Goal: Task Accomplishment & Management: Use online tool/utility

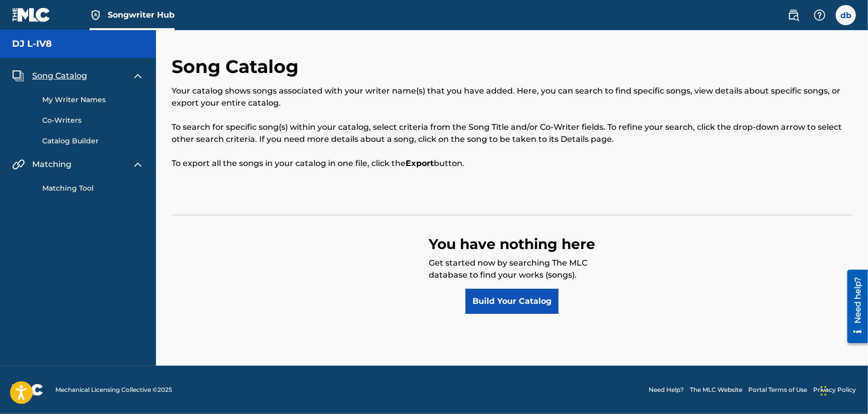
click at [56, 78] on span "Song Catalog" at bounding box center [59, 76] width 55 height 12
click at [63, 145] on link "Catalog Builder" at bounding box center [93, 141] width 102 height 11
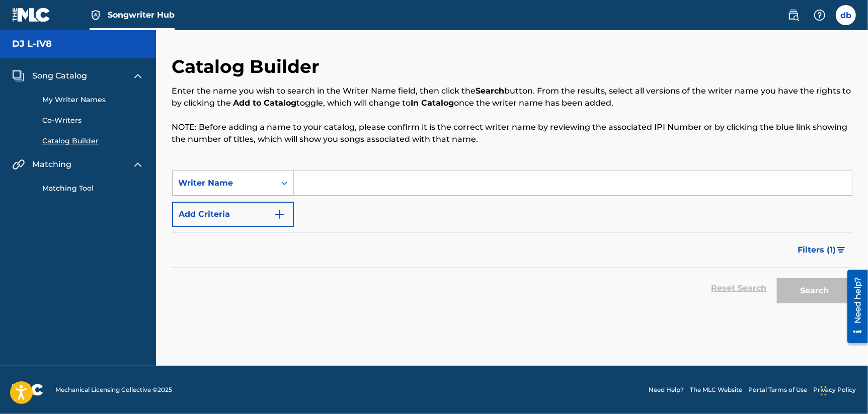
click at [254, 175] on div "Writer Name" at bounding box center [224, 183] width 103 height 19
click at [211, 236] on div "Writer Name" at bounding box center [233, 233] width 121 height 25
click at [335, 189] on input "Search Form" at bounding box center [573, 183] width 558 height 24
type input "[PERSON_NAME]"
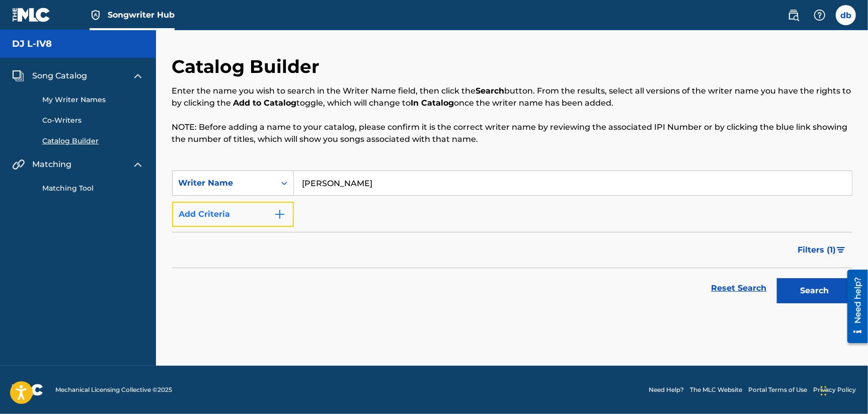
click at [279, 217] on img "Search Form" at bounding box center [280, 214] width 12 height 12
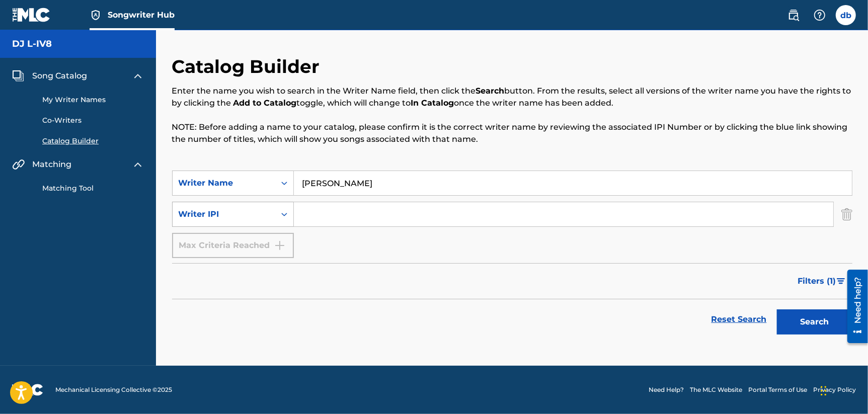
click at [283, 215] on icon "Search Form" at bounding box center [284, 214] width 10 height 10
click at [209, 239] on div "Writer IPI" at bounding box center [233, 239] width 121 height 25
click at [322, 218] on input "Search Form" at bounding box center [564, 214] width 540 height 24
